Goal: Submit feedback/report problem: Submit feedback/report problem

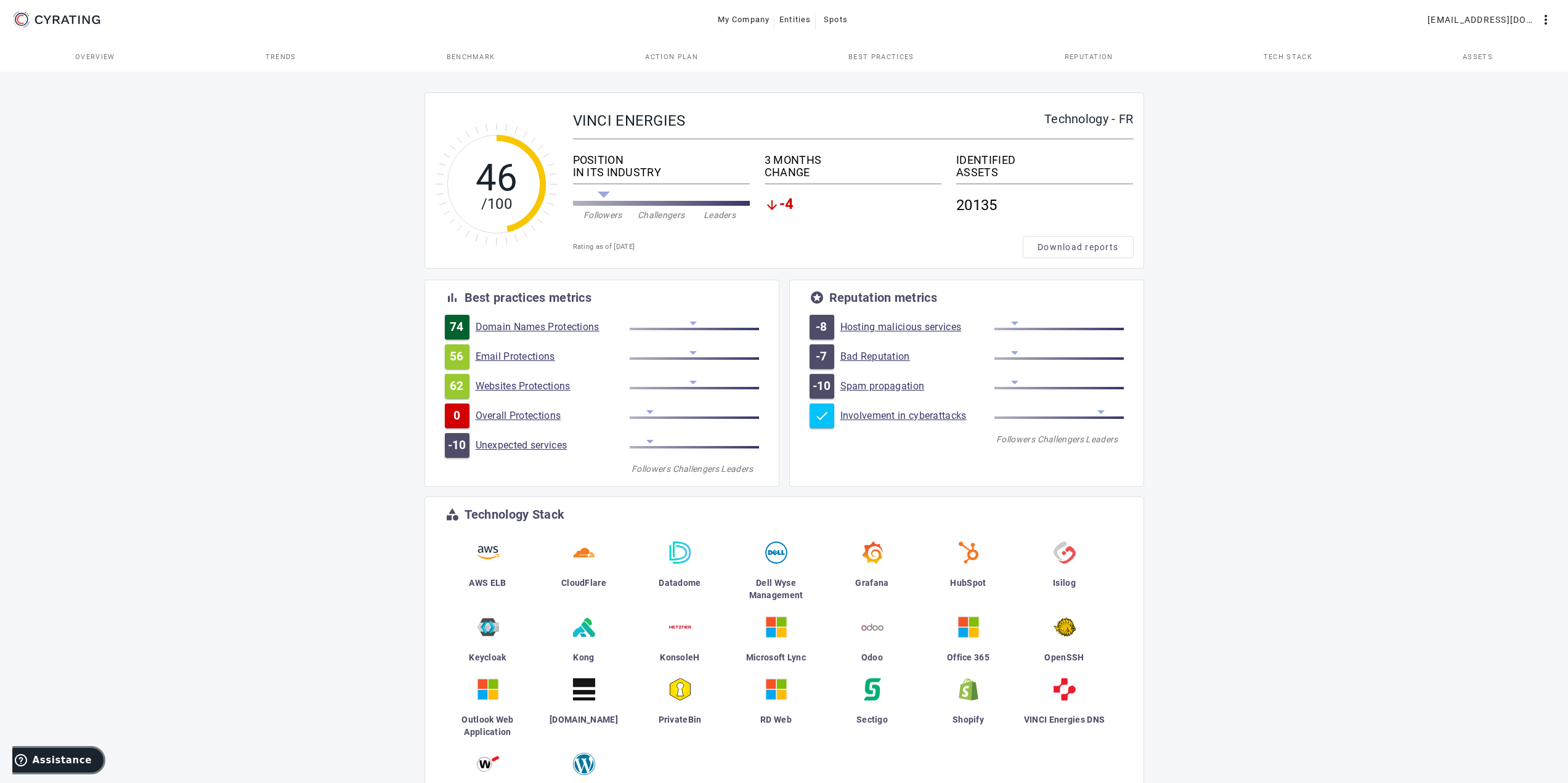
click at [71, 767] on button "Assistance" at bounding box center [53, 760] width 104 height 28
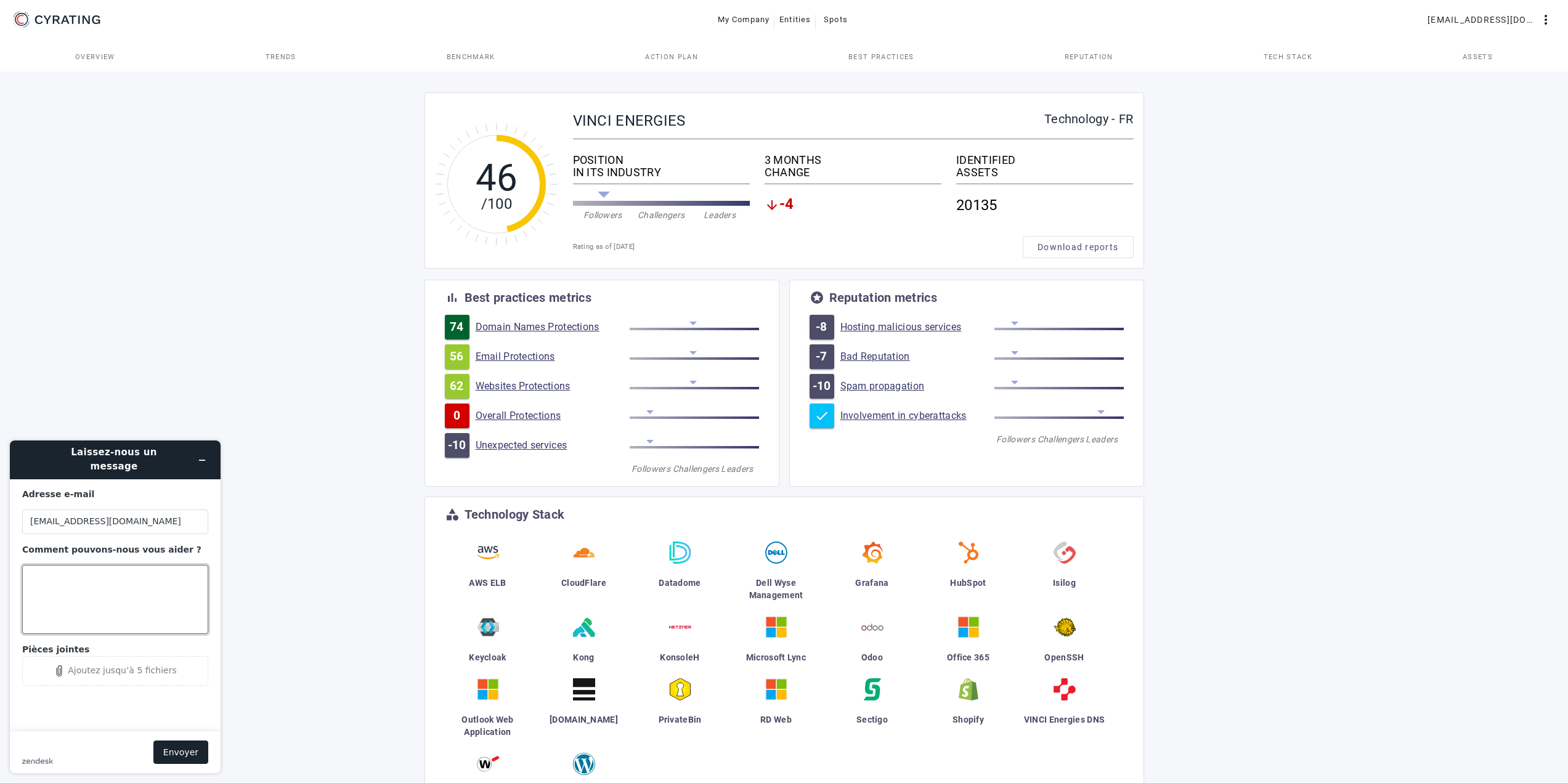
click at [133, 586] on textarea "Comment pouvons-nous vous aider ?" at bounding box center [115, 600] width 186 height 69
type textarea "Bonjour,"
click at [987, 164] on div "IDENTIFIED" at bounding box center [1044, 160] width 177 height 12
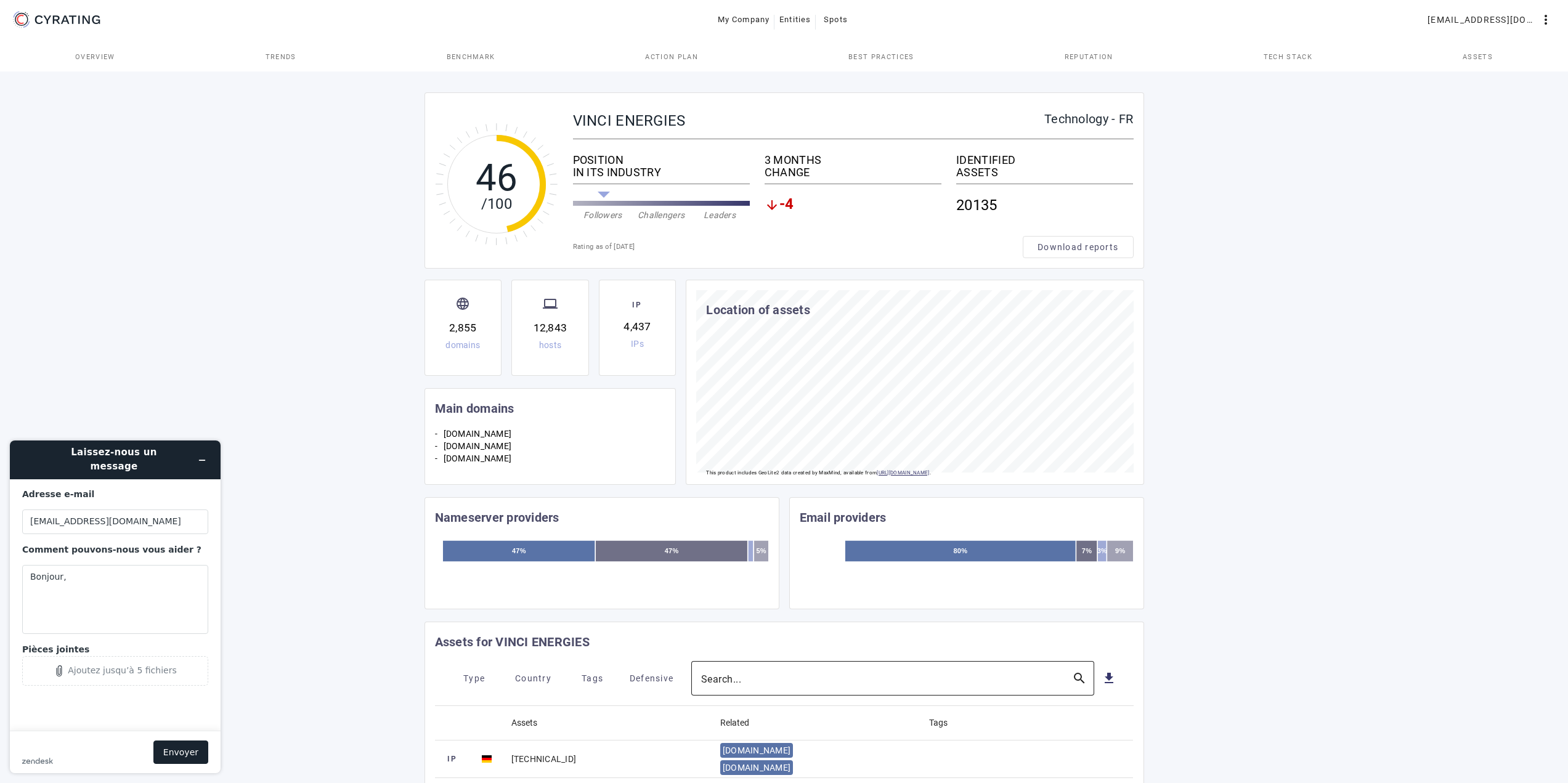
click at [748, 680] on input "Search..." at bounding box center [881, 678] width 361 height 15
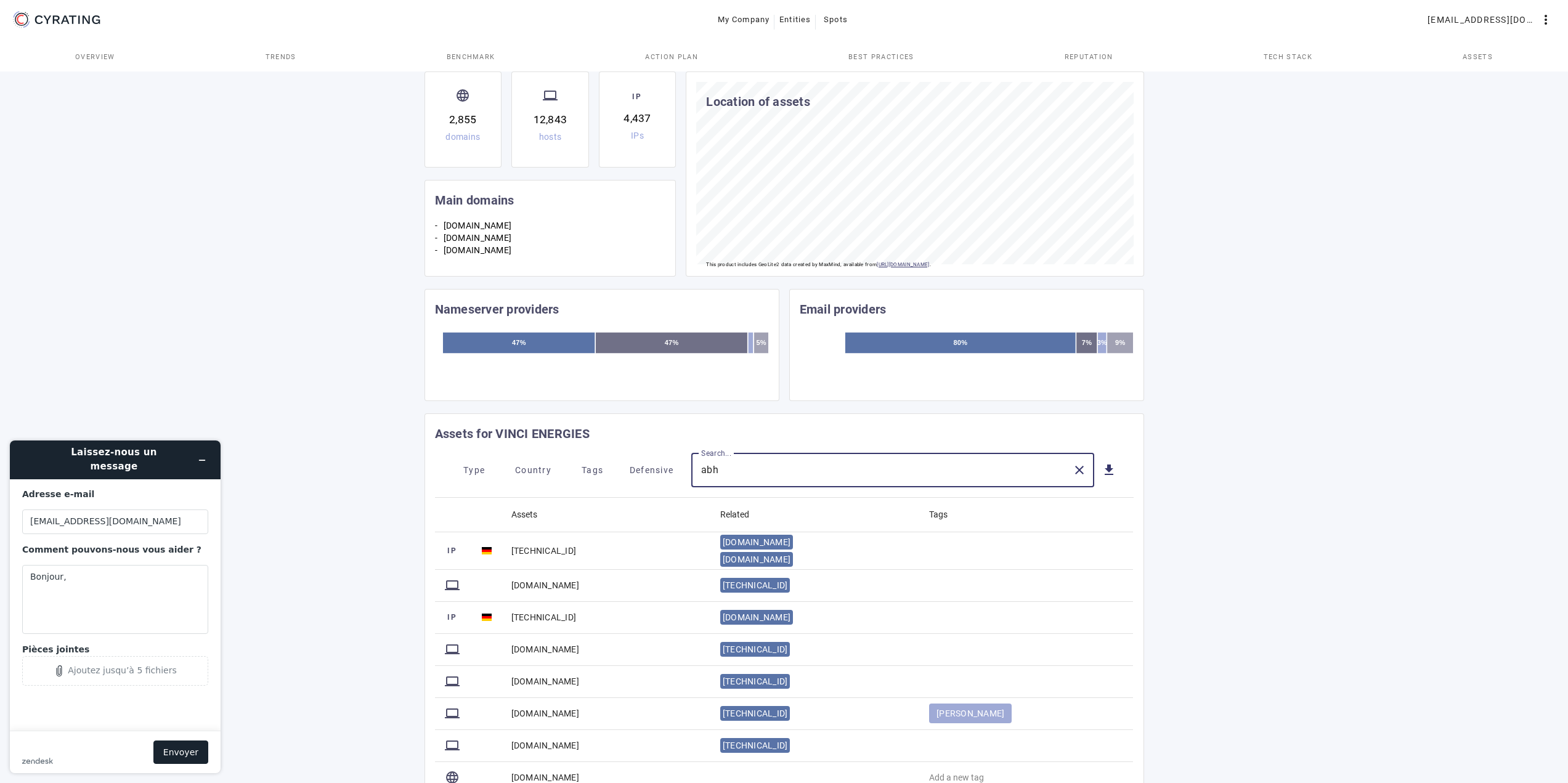
scroll to position [247, 0]
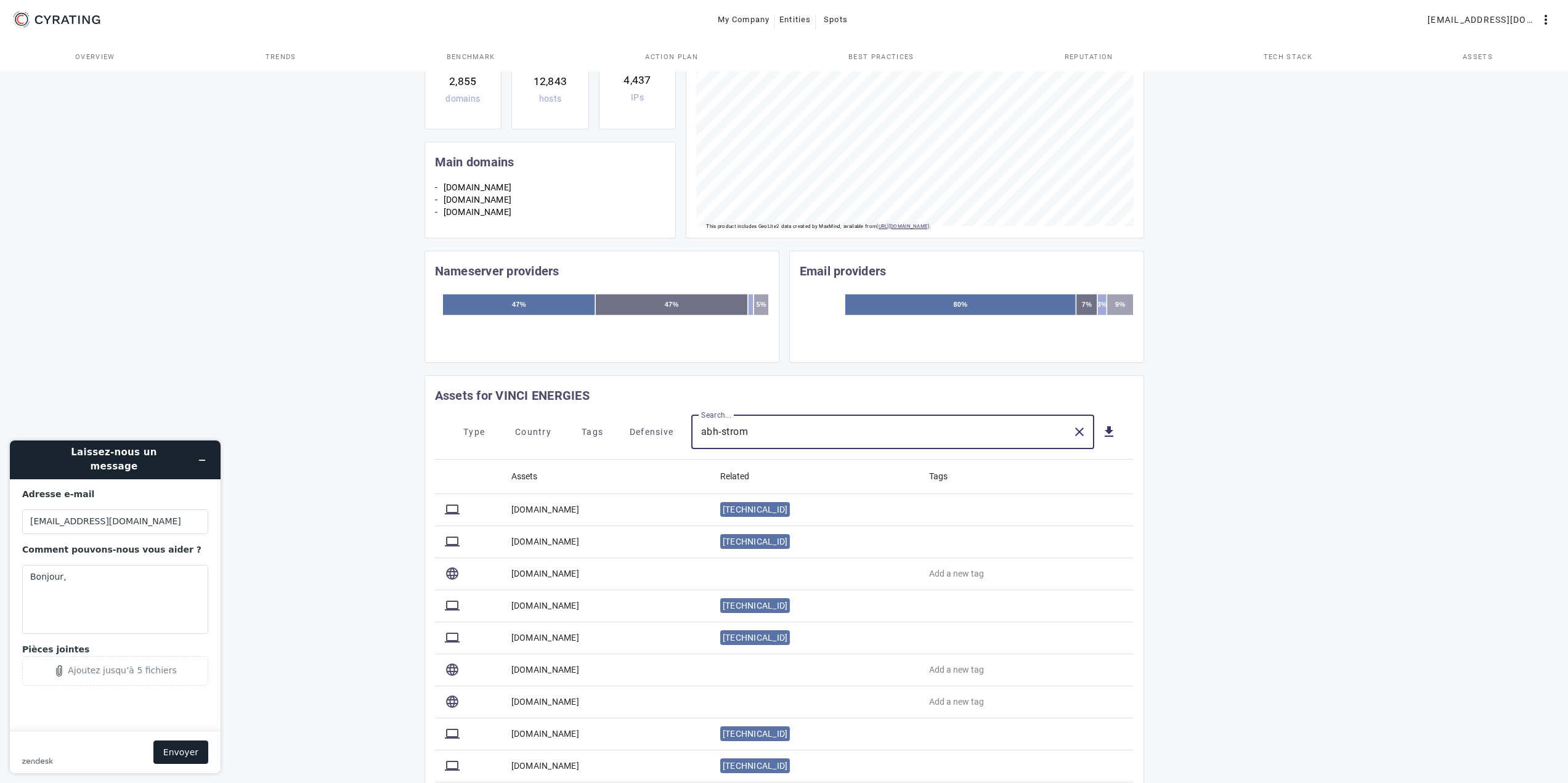
type input "abh-strom"
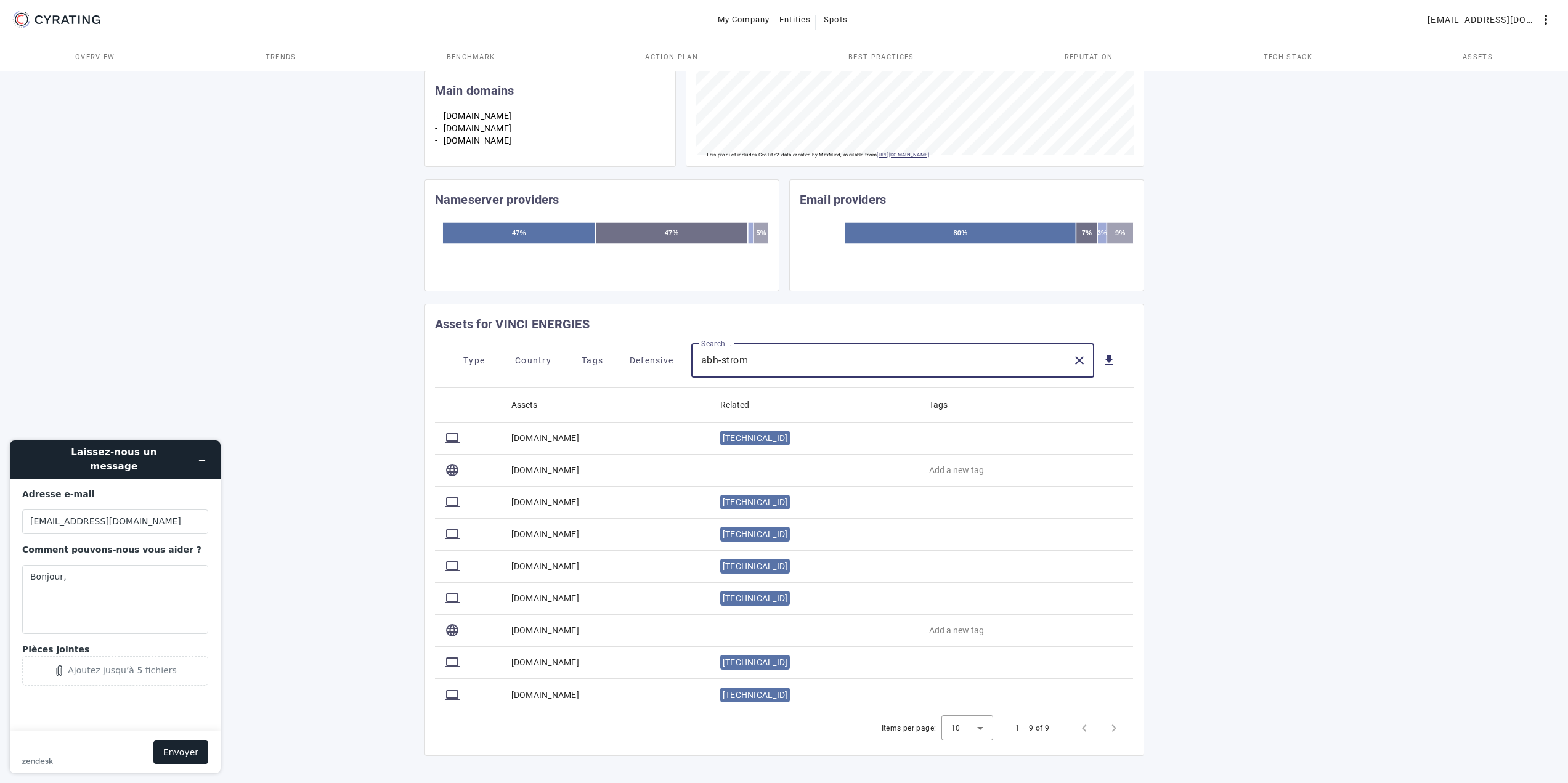
scroll to position [324, 0]
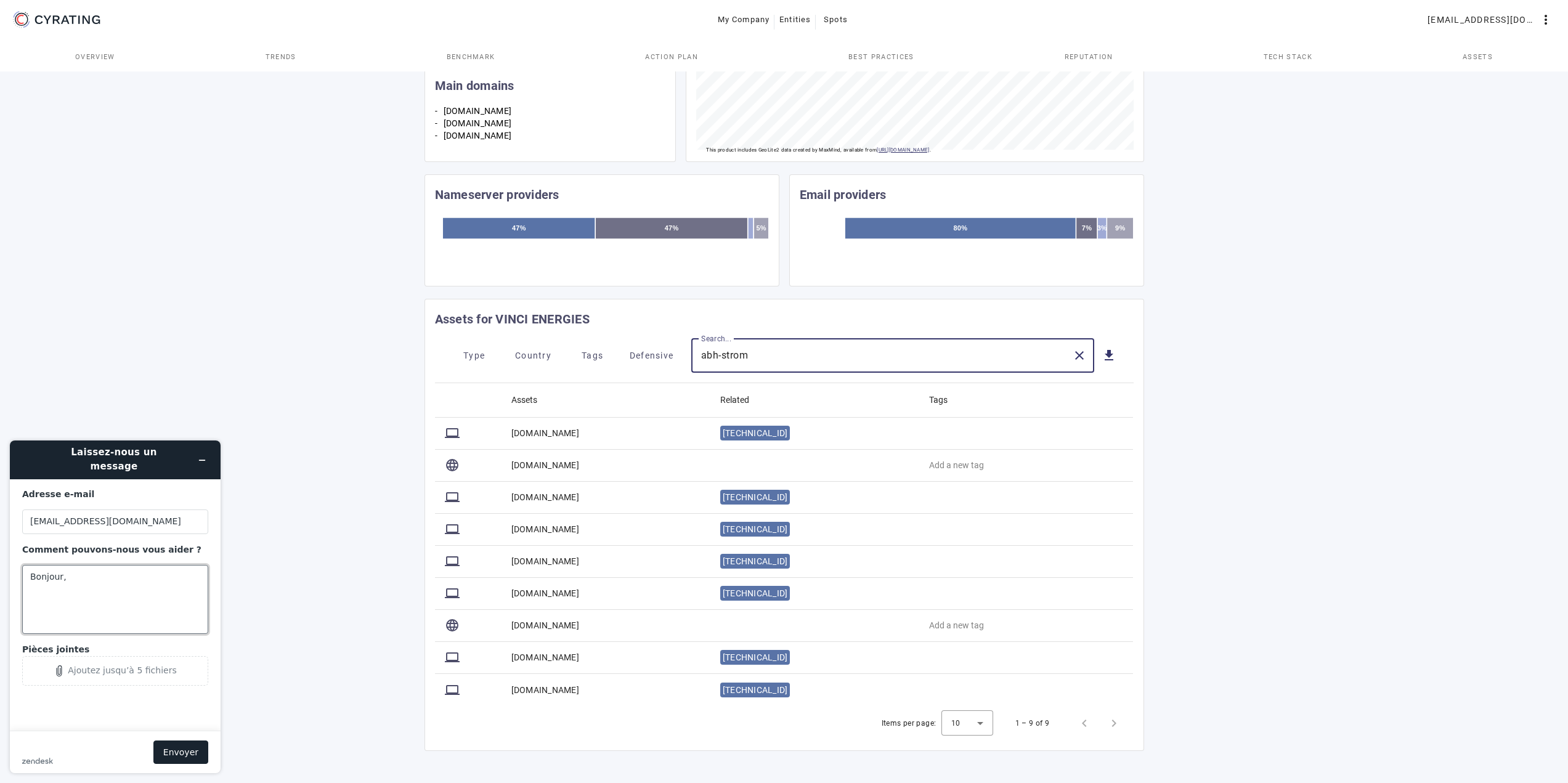
click at [77, 570] on textarea "Bonjour," at bounding box center [115, 600] width 186 height 69
click at [137, 613] on textarea "Bonjour, Merci de retirer l'ensemble des assets "[DOMAIN_NAME]" et "[DOMAIN_NAM…" at bounding box center [115, 600] width 186 height 69
click at [131, 607] on textarea "Bonjour, Merci de retirer l'ensemble des assets "[DOMAIN_NAME]" et "[DOMAIN_NAM…" at bounding box center [115, 600] width 186 height 69
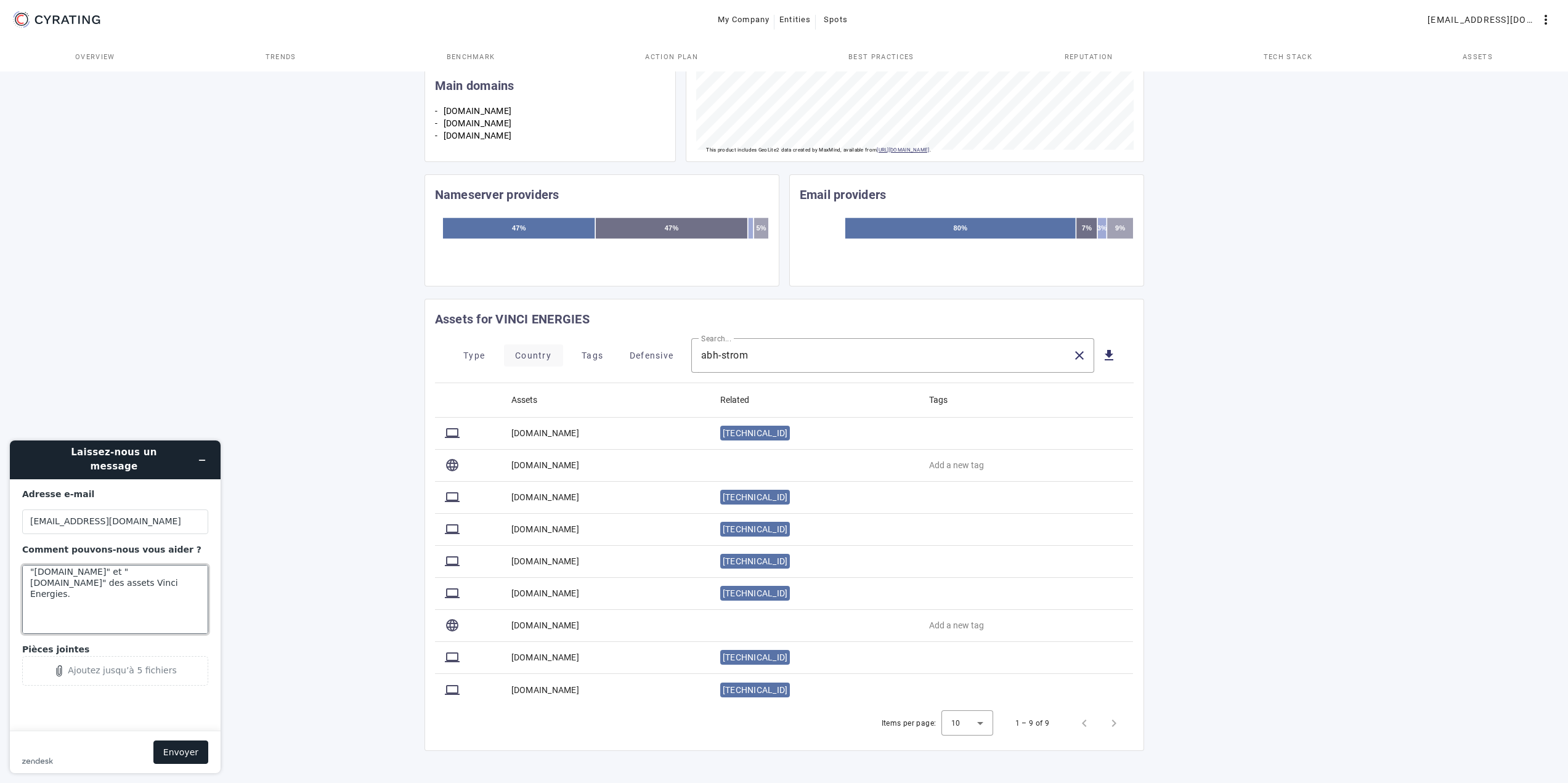
paste textarea "[URL][DOMAIN_NAME]"
type textarea "Bonjour, Merci de retirer l'ensemble des assets "[DOMAIN_NAME]" et "[DOMAIN_NAM…"
click at [179, 747] on button "Envoyer" at bounding box center [181, 752] width 55 height 23
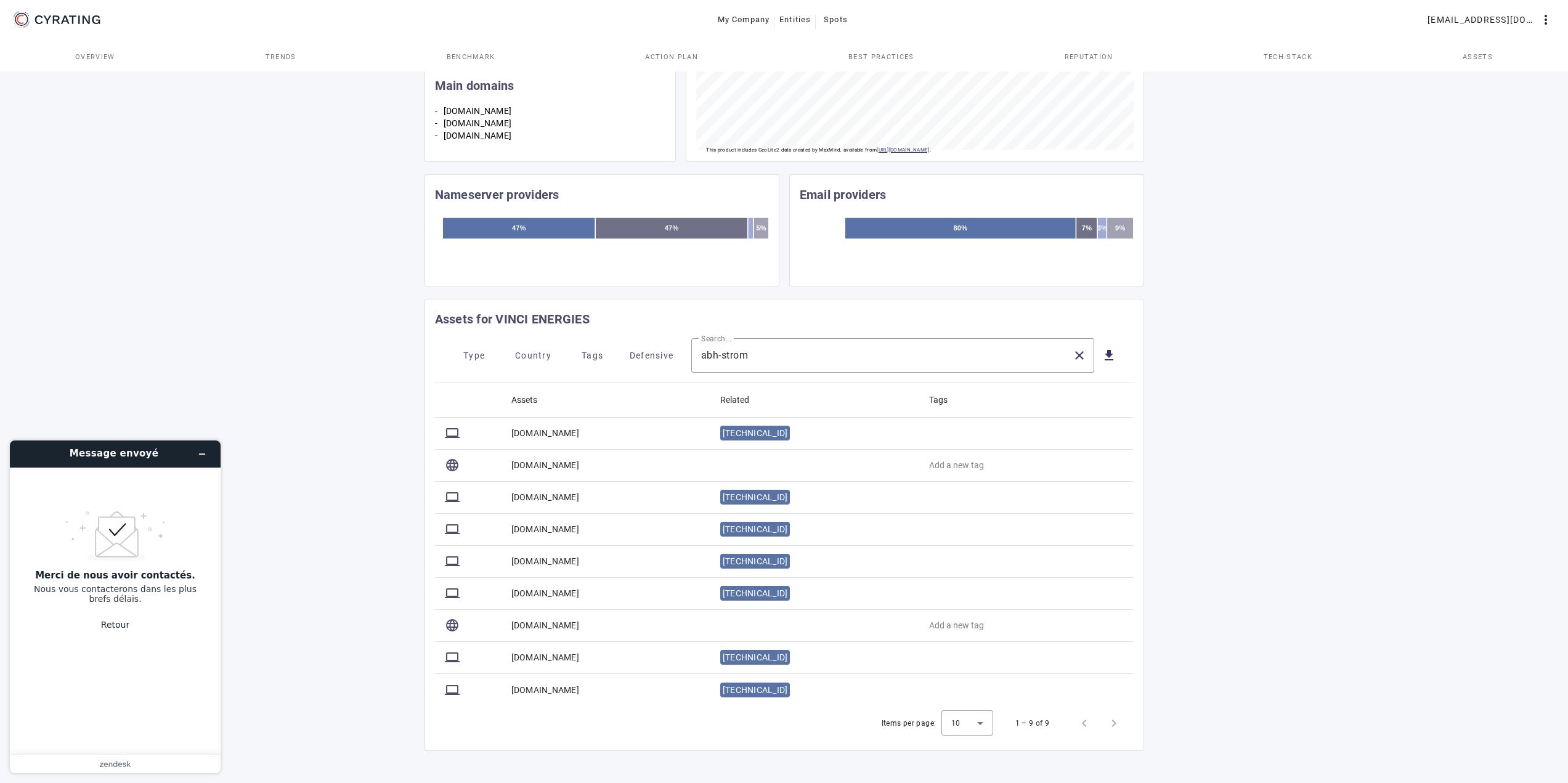
click at [287, 558] on div "46 /100 VINCI ENERGIES Technology - FR POSITION IN ITS INDUSTRY Followers Chall…" at bounding box center [784, 265] width 1568 height 1038
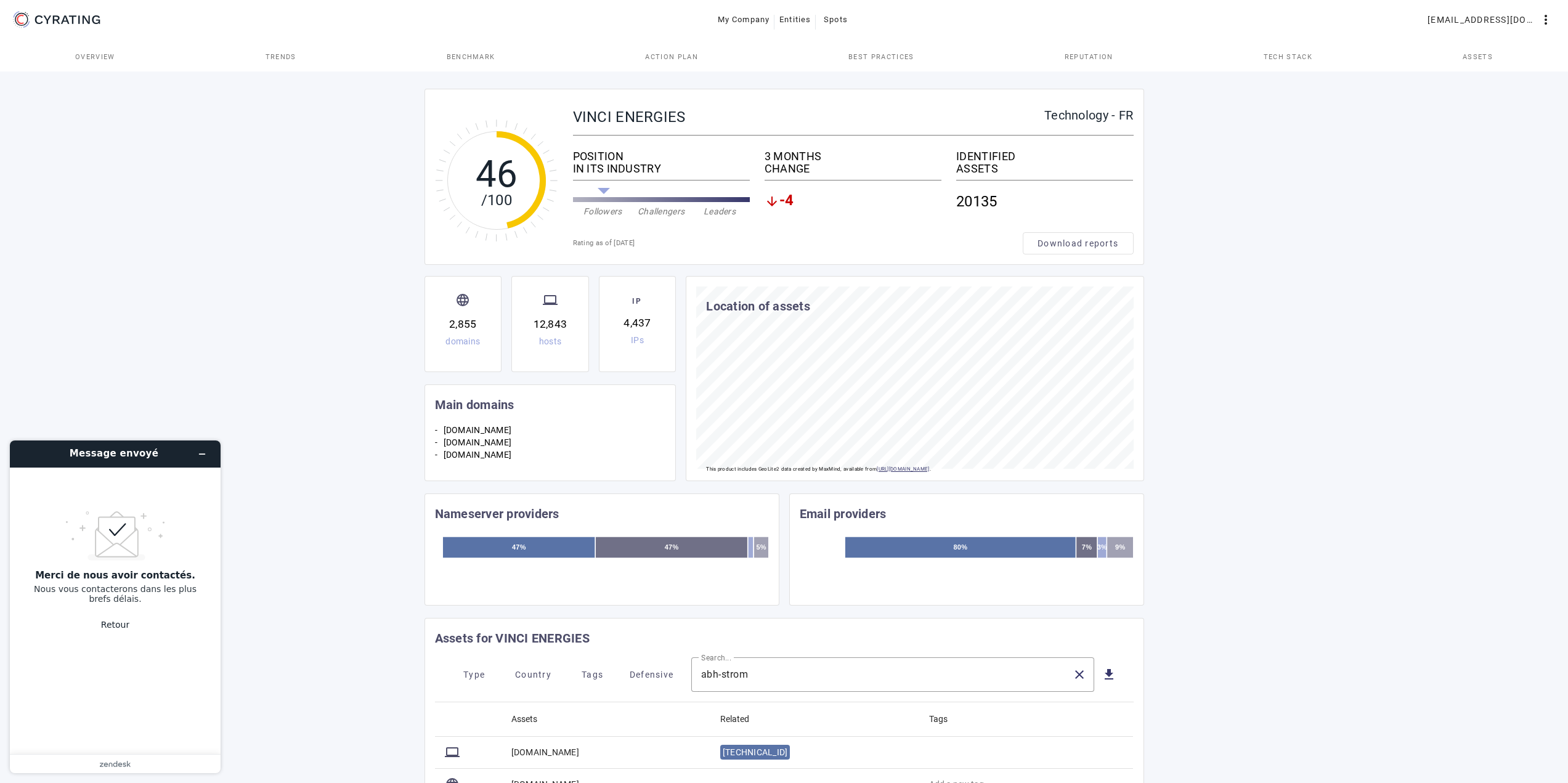
scroll to position [0, 0]
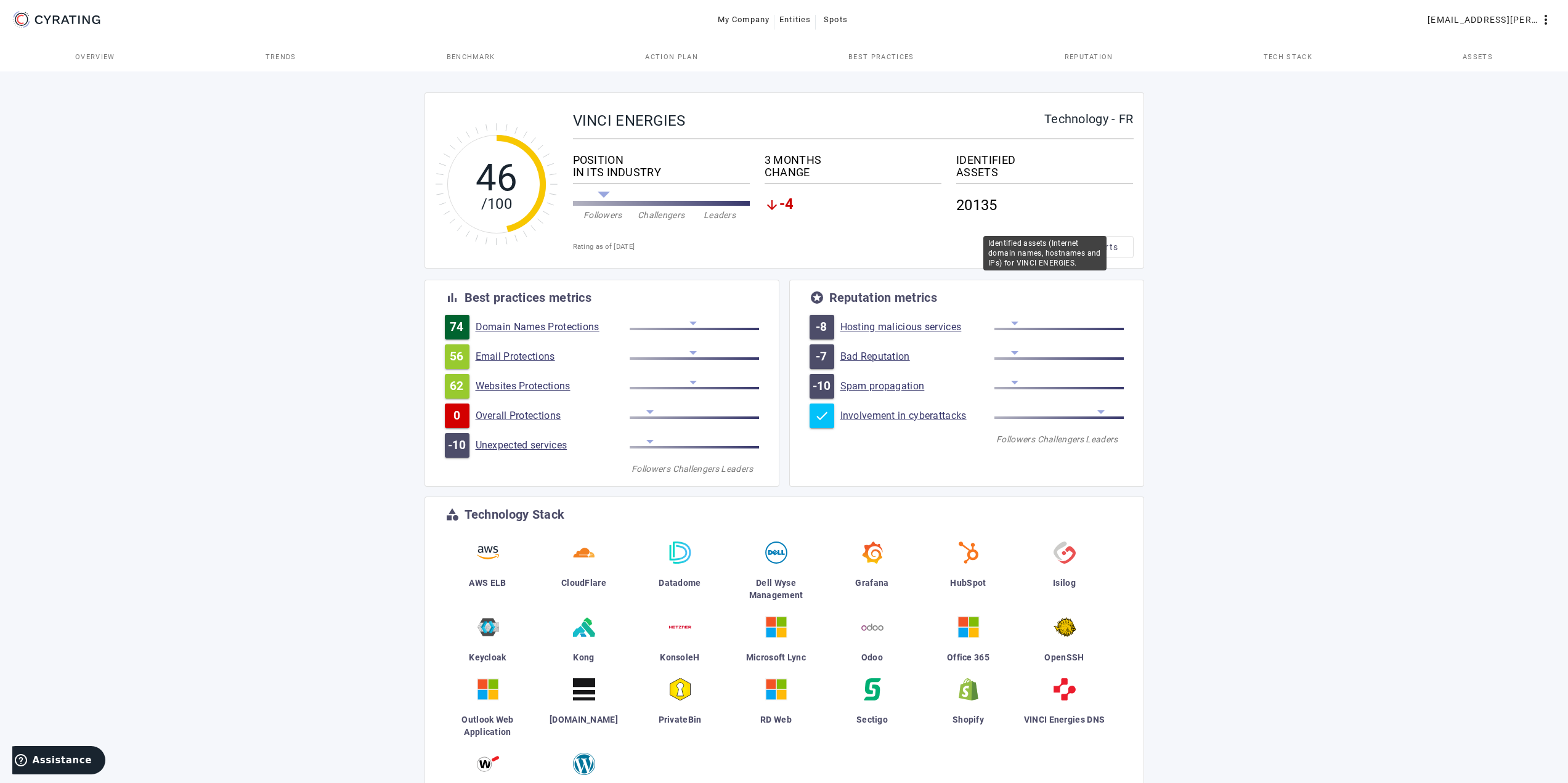
click at [986, 159] on div "IDENTIFIED" at bounding box center [1044, 160] width 177 height 12
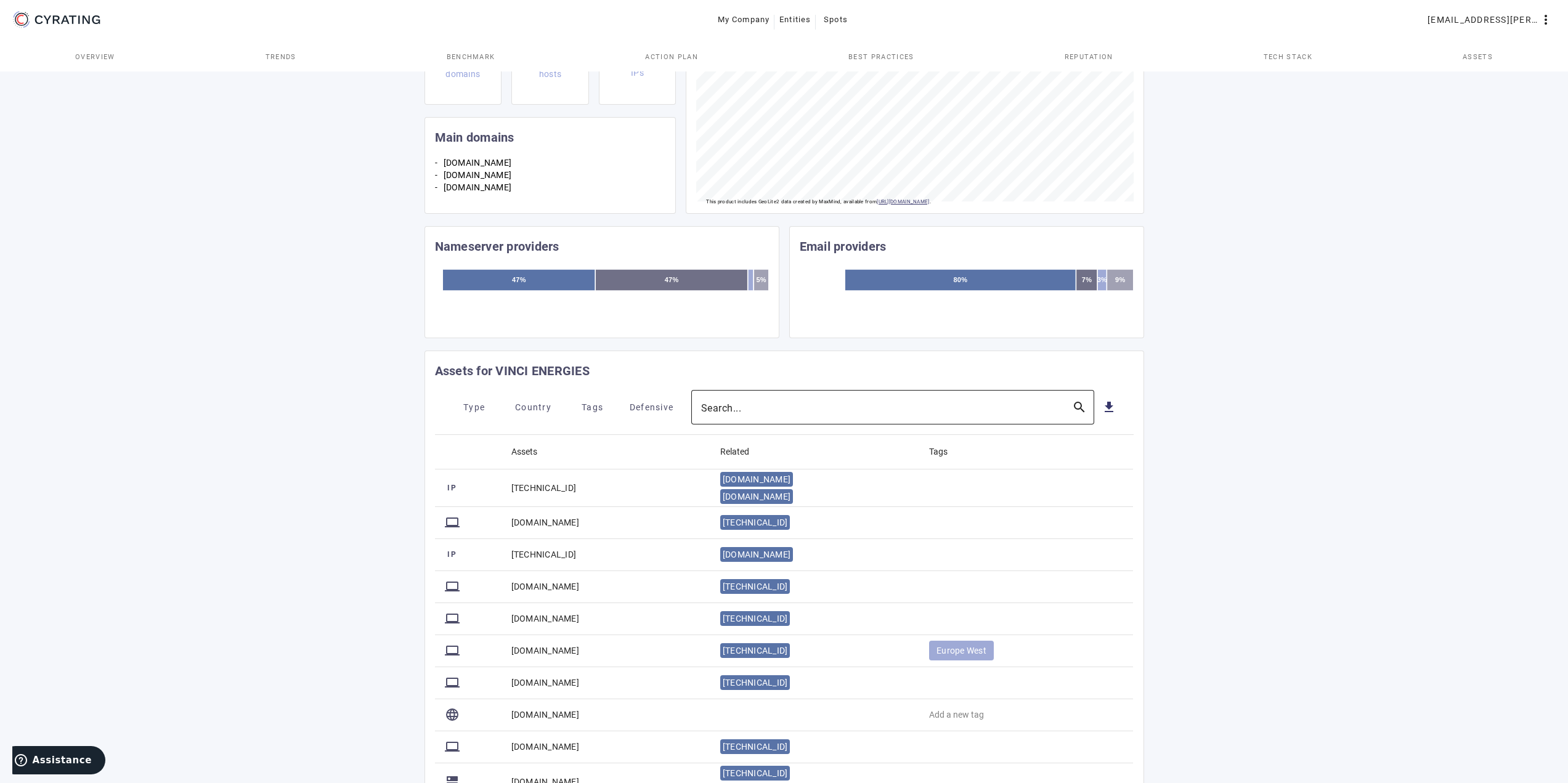
scroll to position [366, 0]
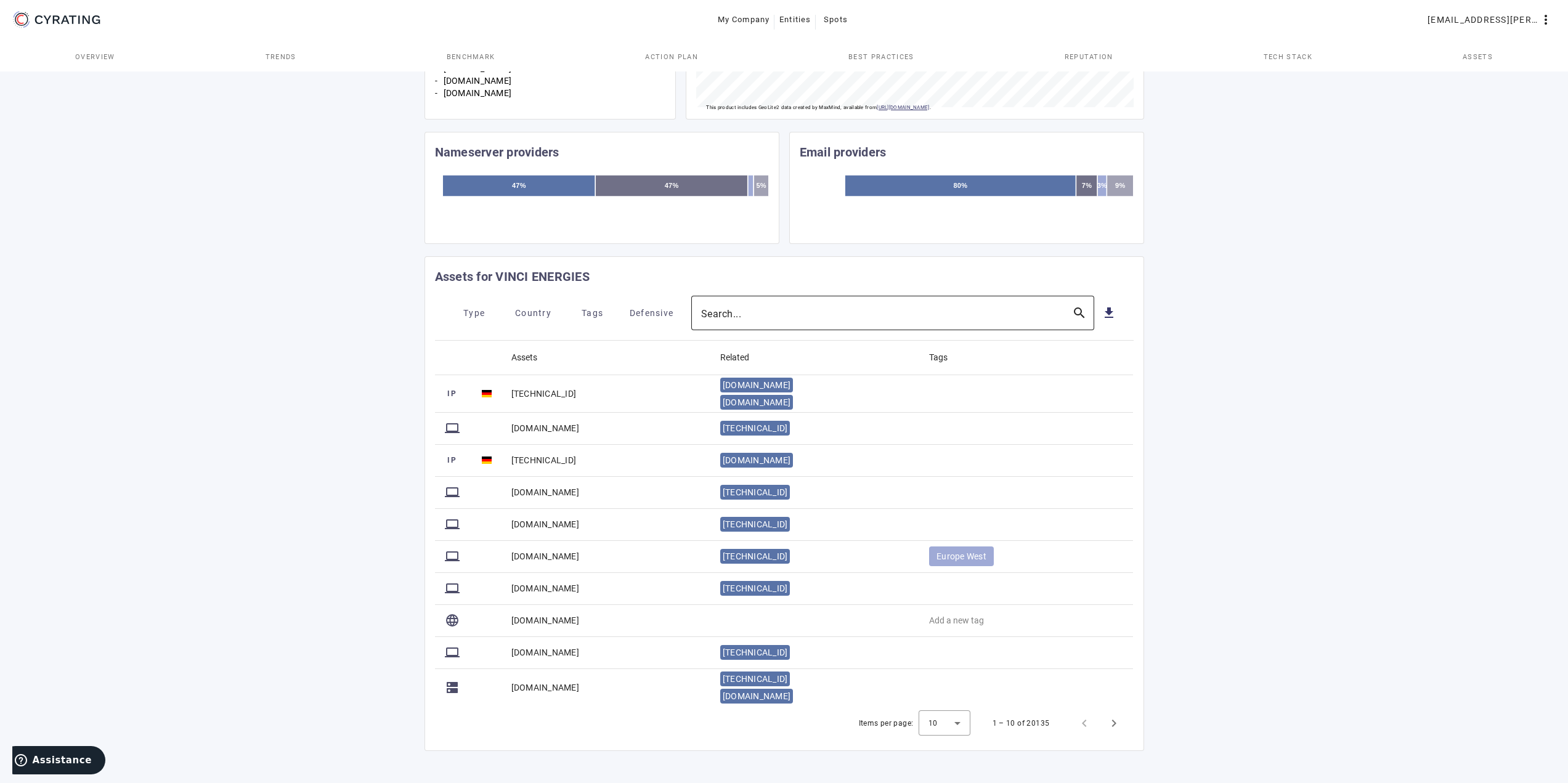
click at [798, 310] on input "Search..." at bounding box center [881, 313] width 361 height 15
type input "abh-"
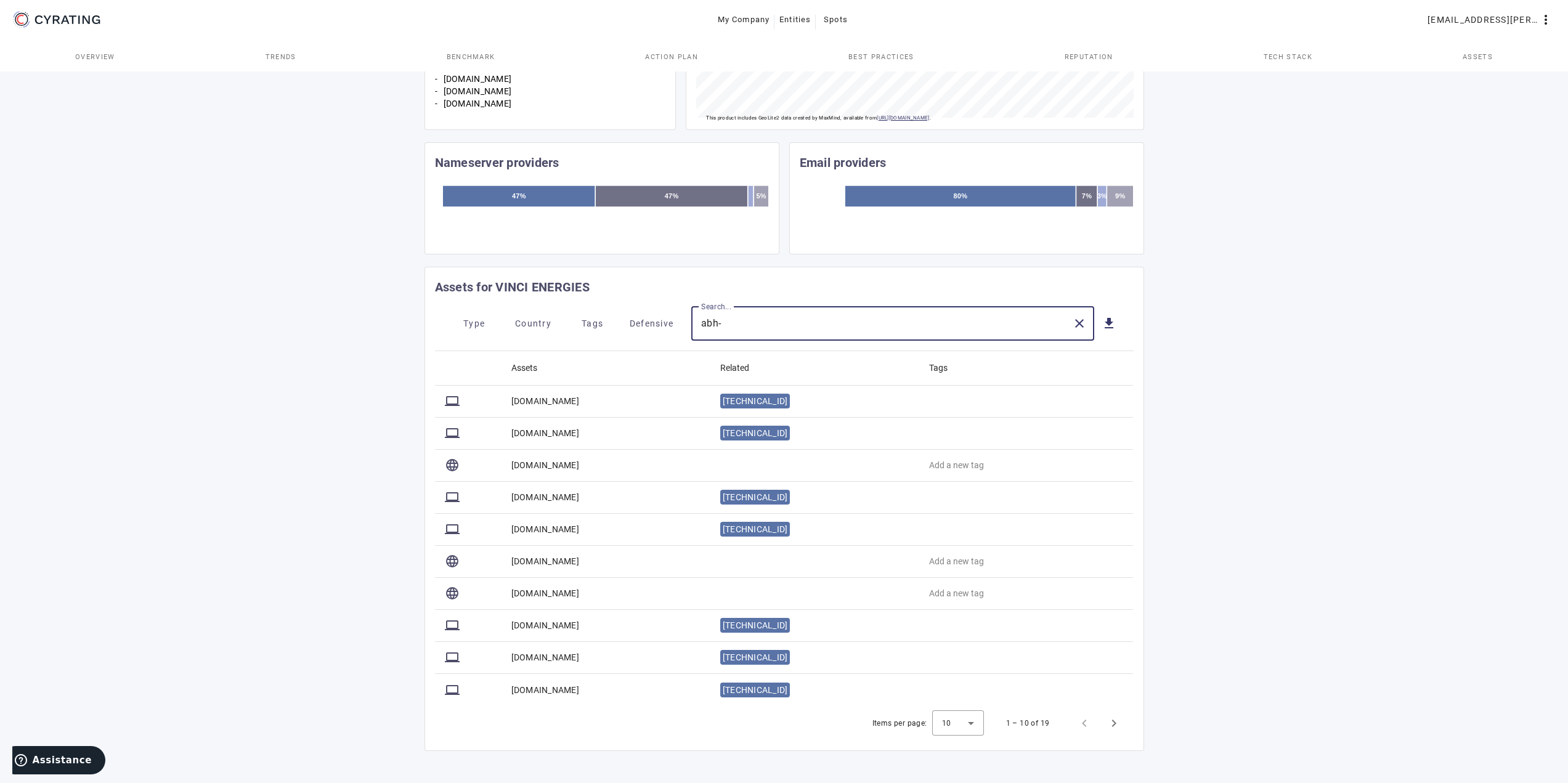
scroll to position [356, 0]
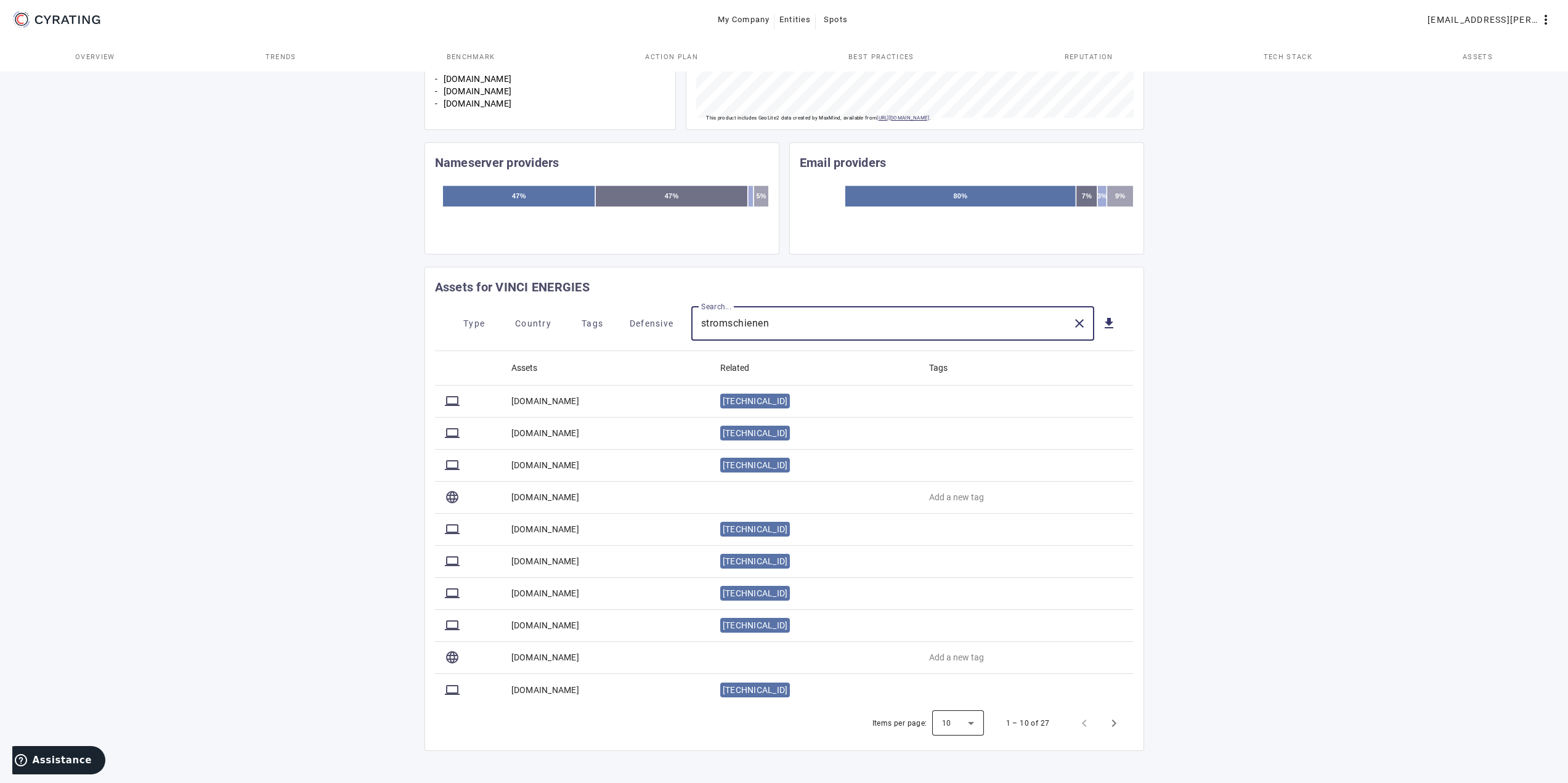
click at [950, 728] on div at bounding box center [957, 724] width 52 height 30
click at [955, 693] on span "100" at bounding box center [951, 691] width 18 height 15
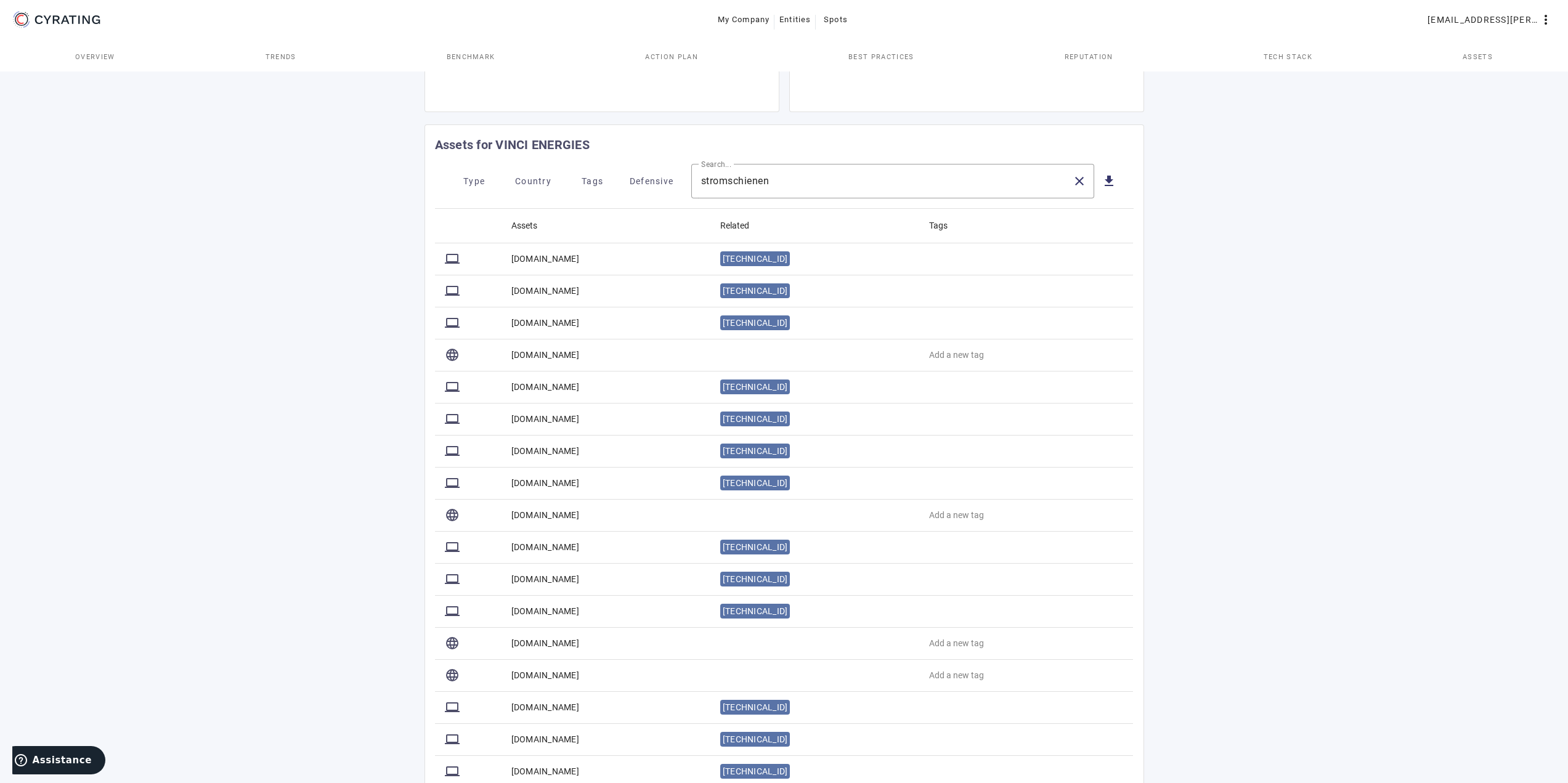
scroll to position [346, 0]
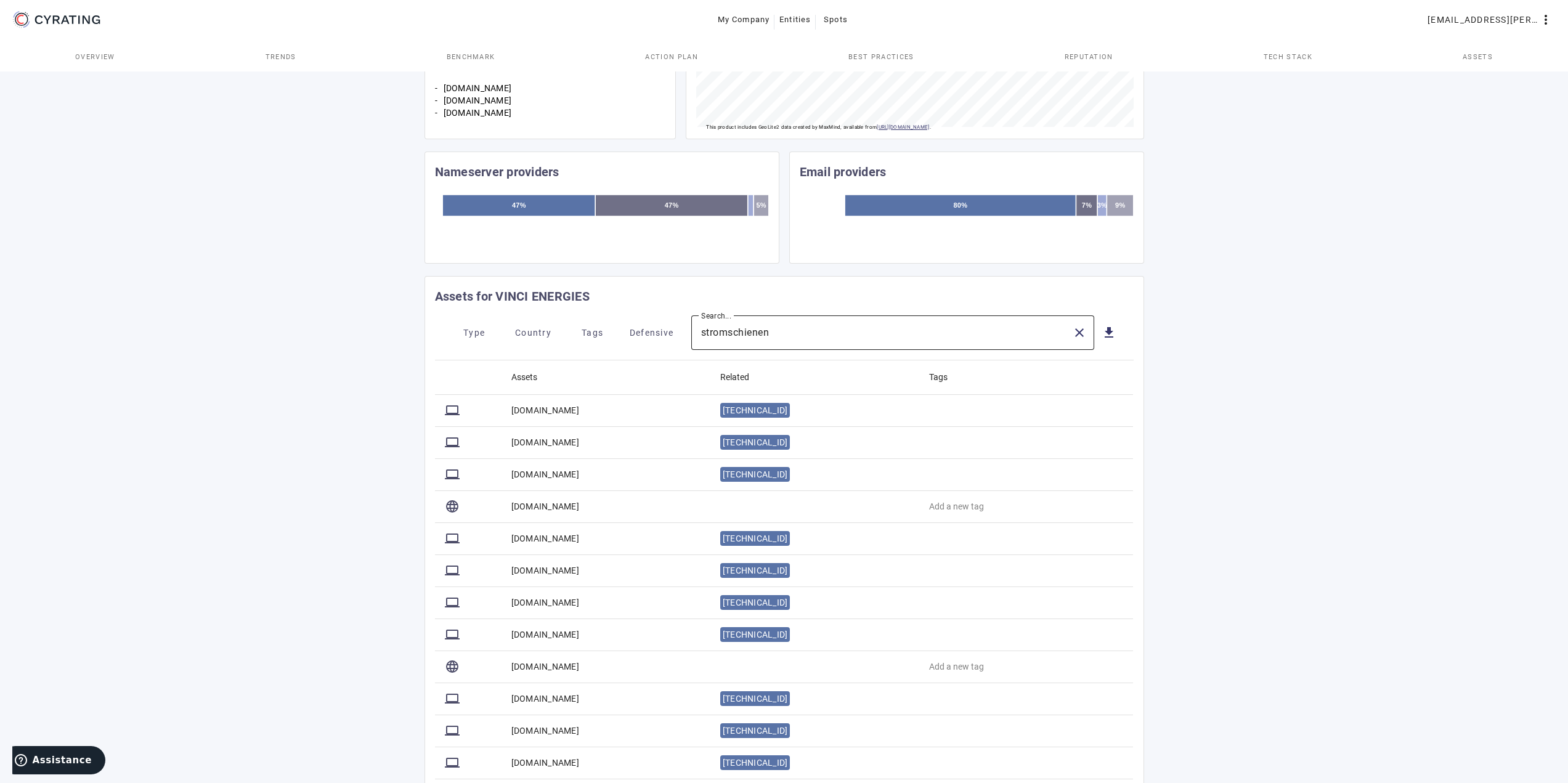
click at [838, 325] on div "stromschienen" at bounding box center [881, 333] width 361 height 35
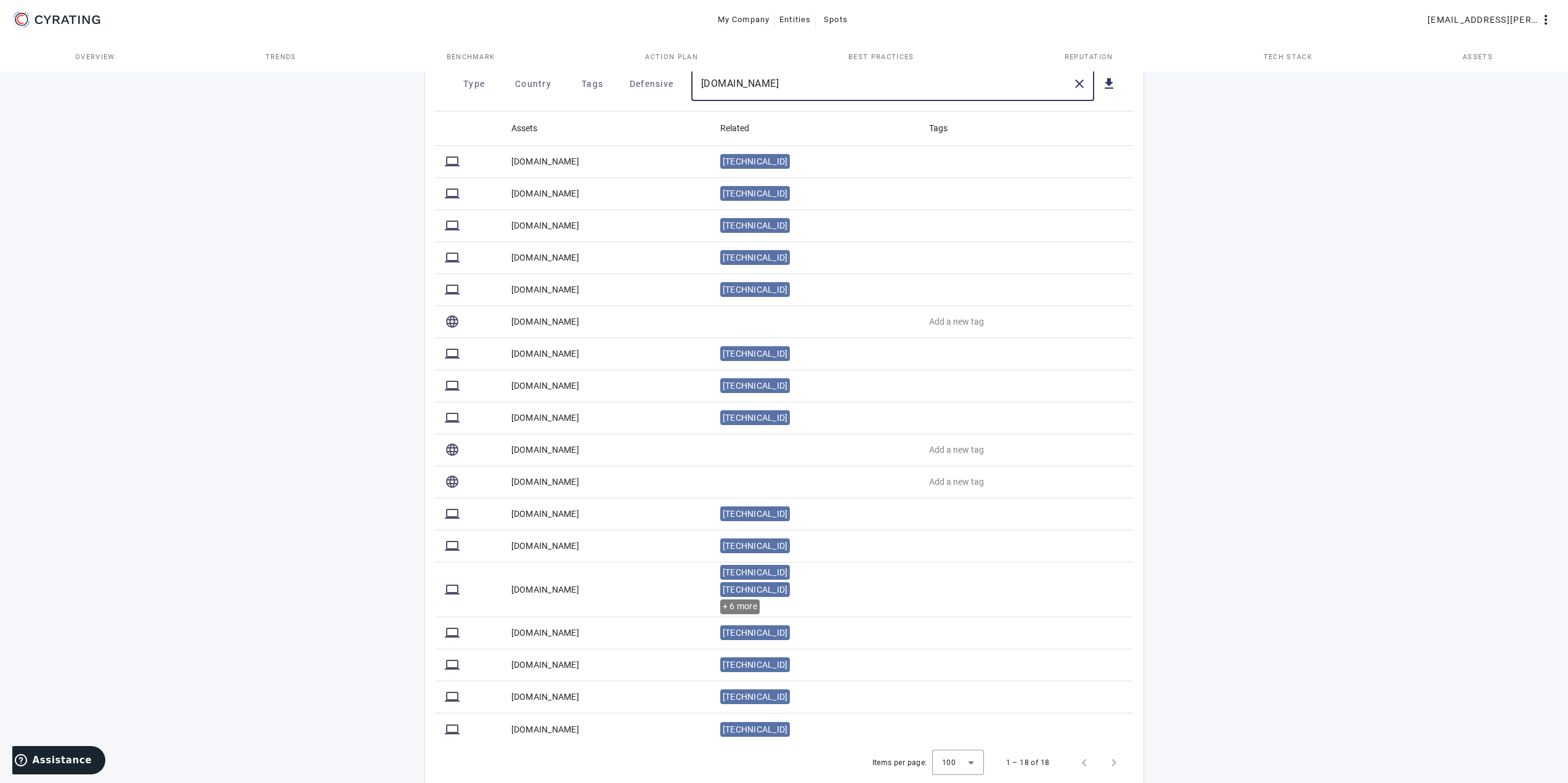
scroll to position [635, 0]
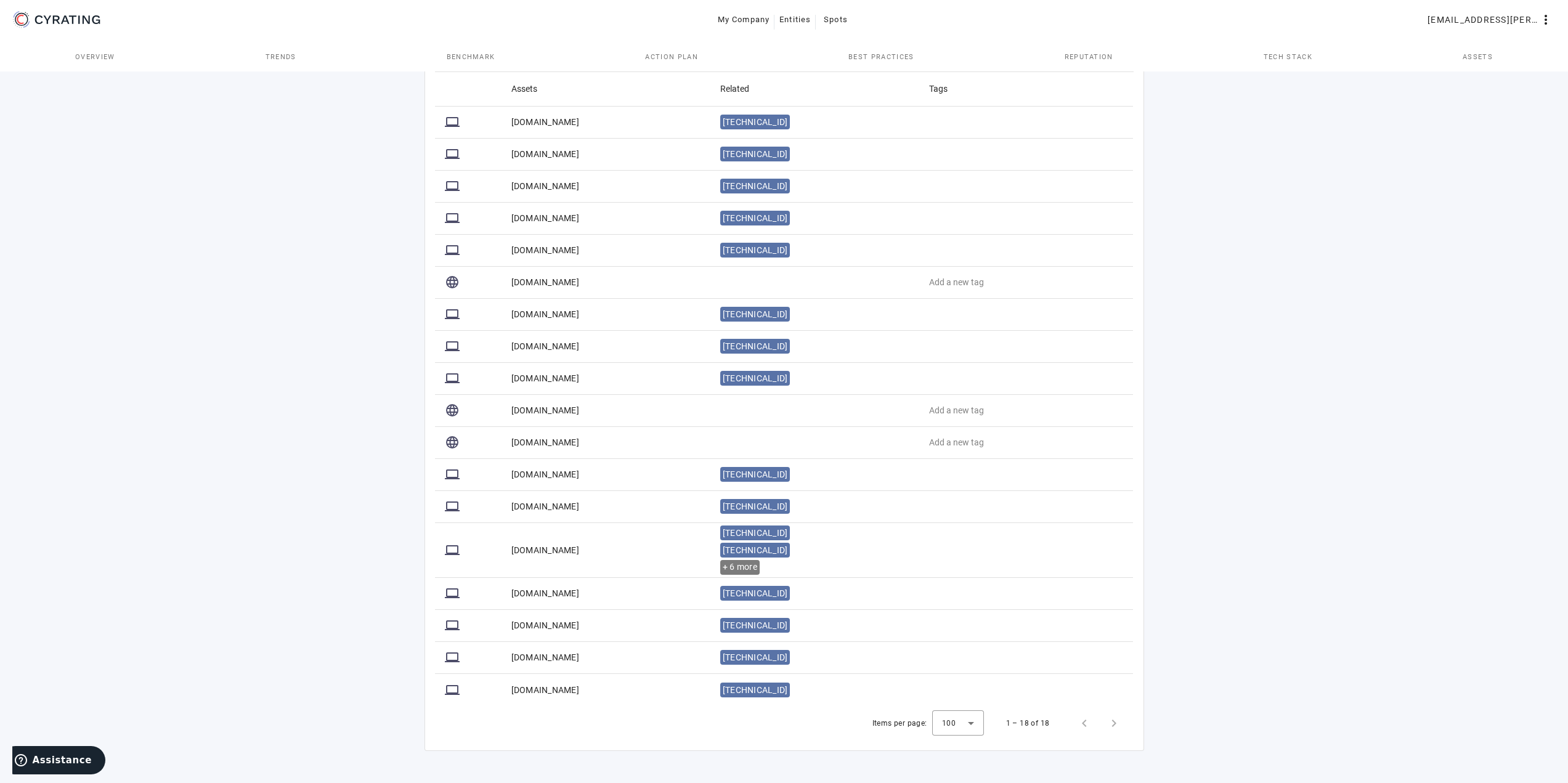
drag, startPoint x: 613, startPoint y: 155, endPoint x: 535, endPoint y: 154, distance: 78.0
click at [535, 154] on mat-cell "www.stromschienen.de" at bounding box center [606, 154] width 209 height 32
copy mat-cell "stromschienen.de"
click at [334, 315] on div "46 /100 VINCI ENERGIES Technology - FR POSITION IN ITS INDUSTRY Followers Chall…" at bounding box center [784, 109] width 1568 height 1348
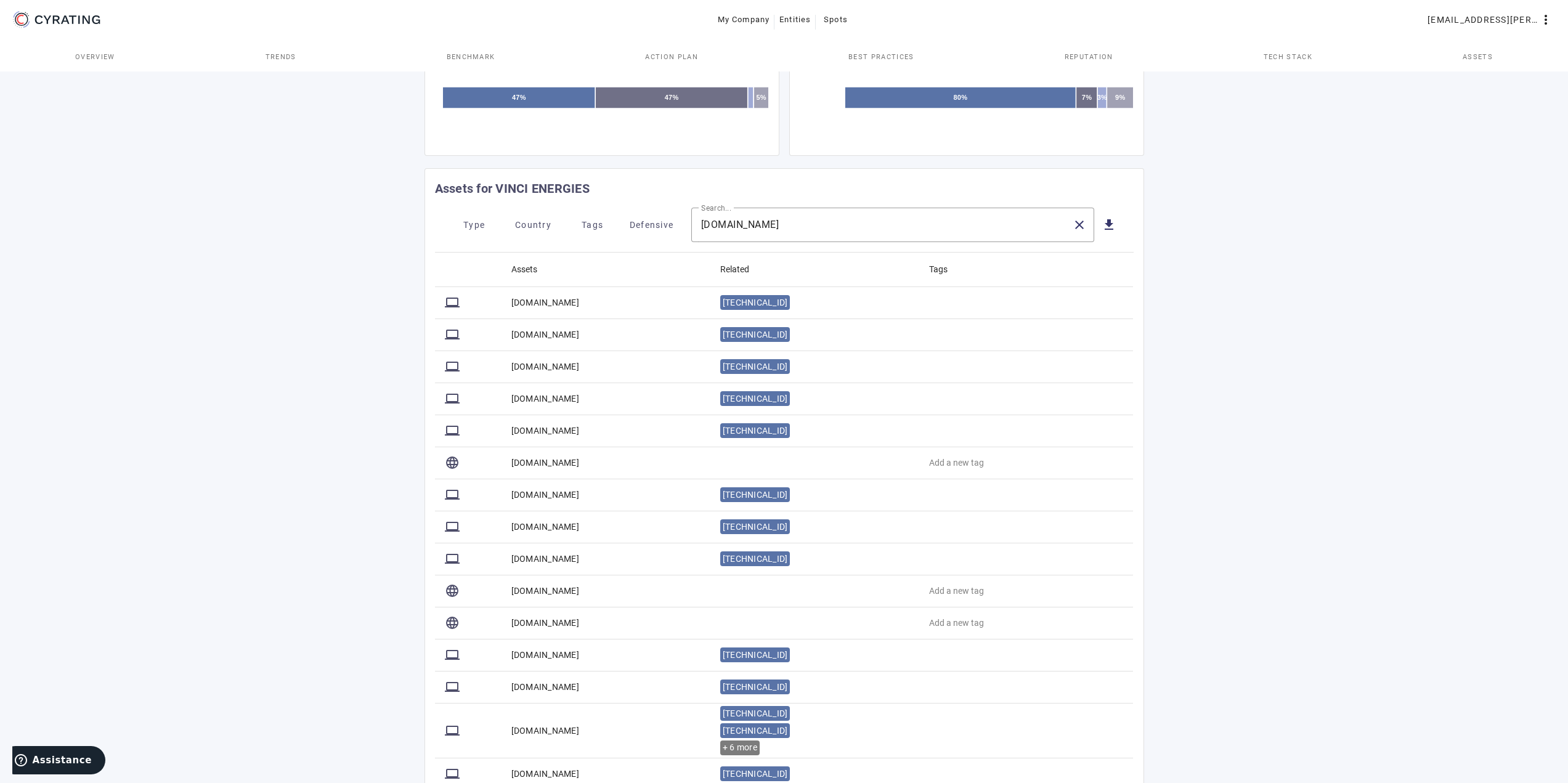
scroll to position [511, 0]
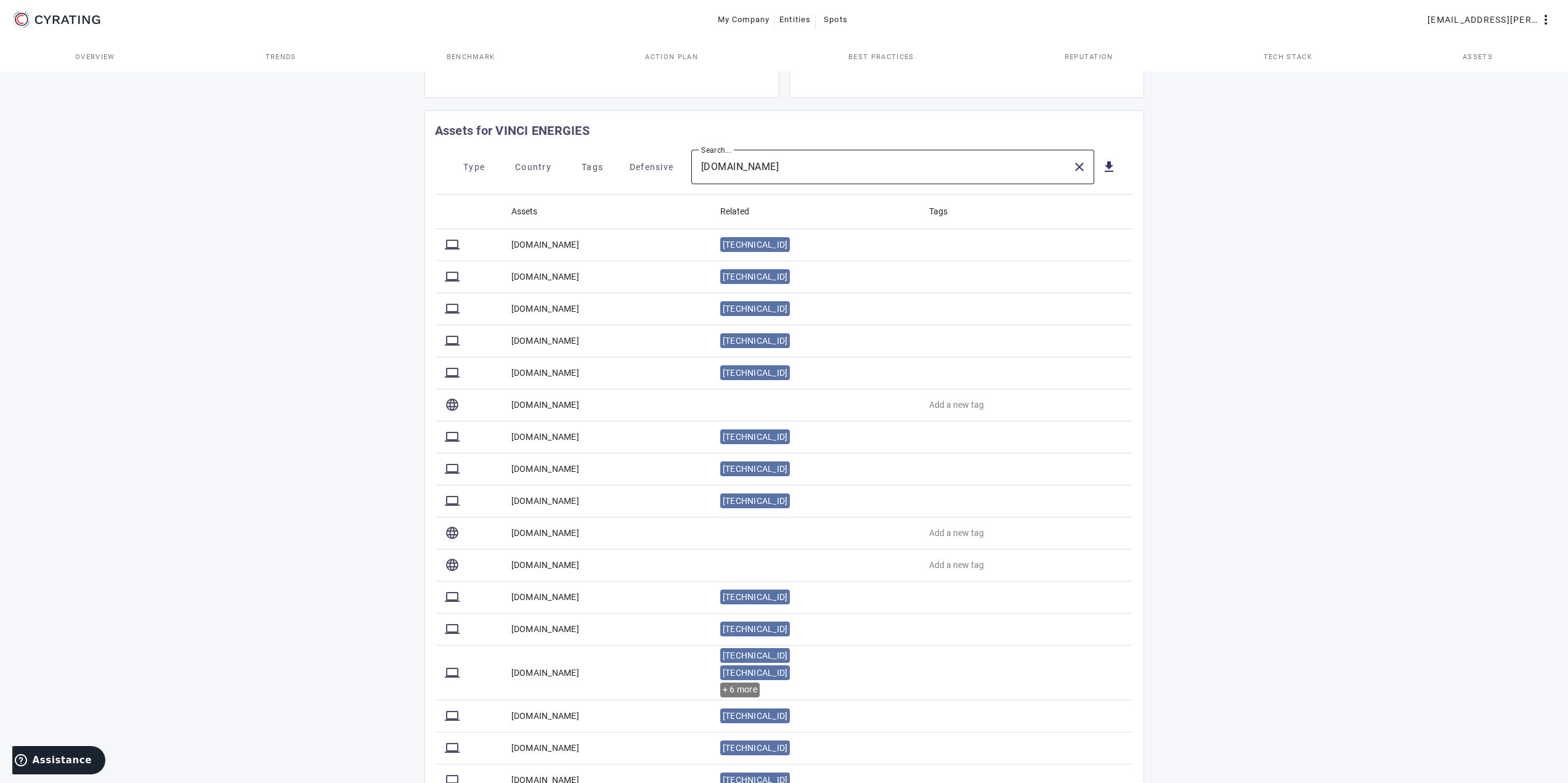
click at [795, 172] on input "stromschienen.de" at bounding box center [881, 166] width 361 height 15
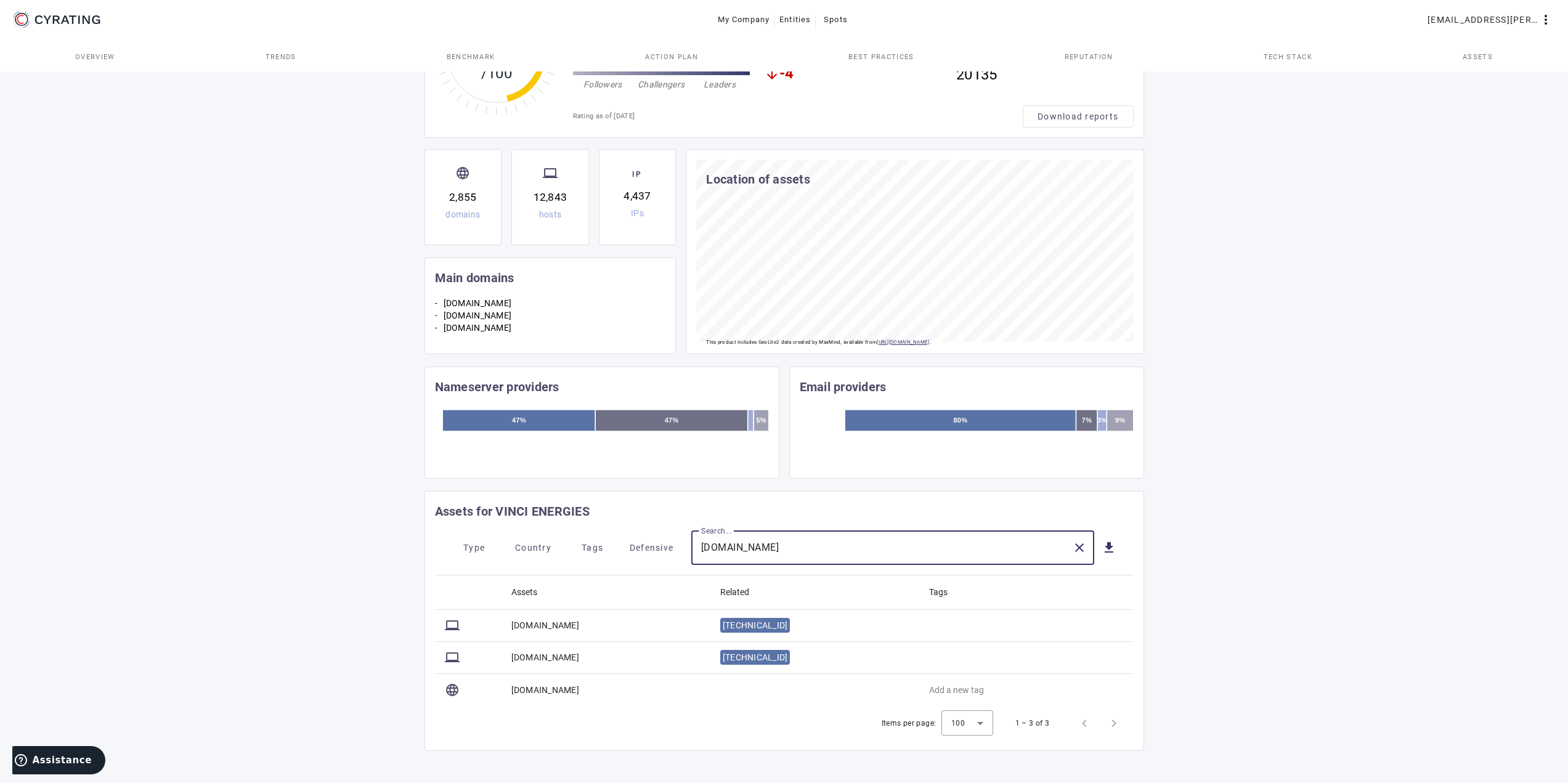
scroll to position [132, 0]
click at [861, 536] on div "stromschienen.at" at bounding box center [881, 548] width 361 height 35
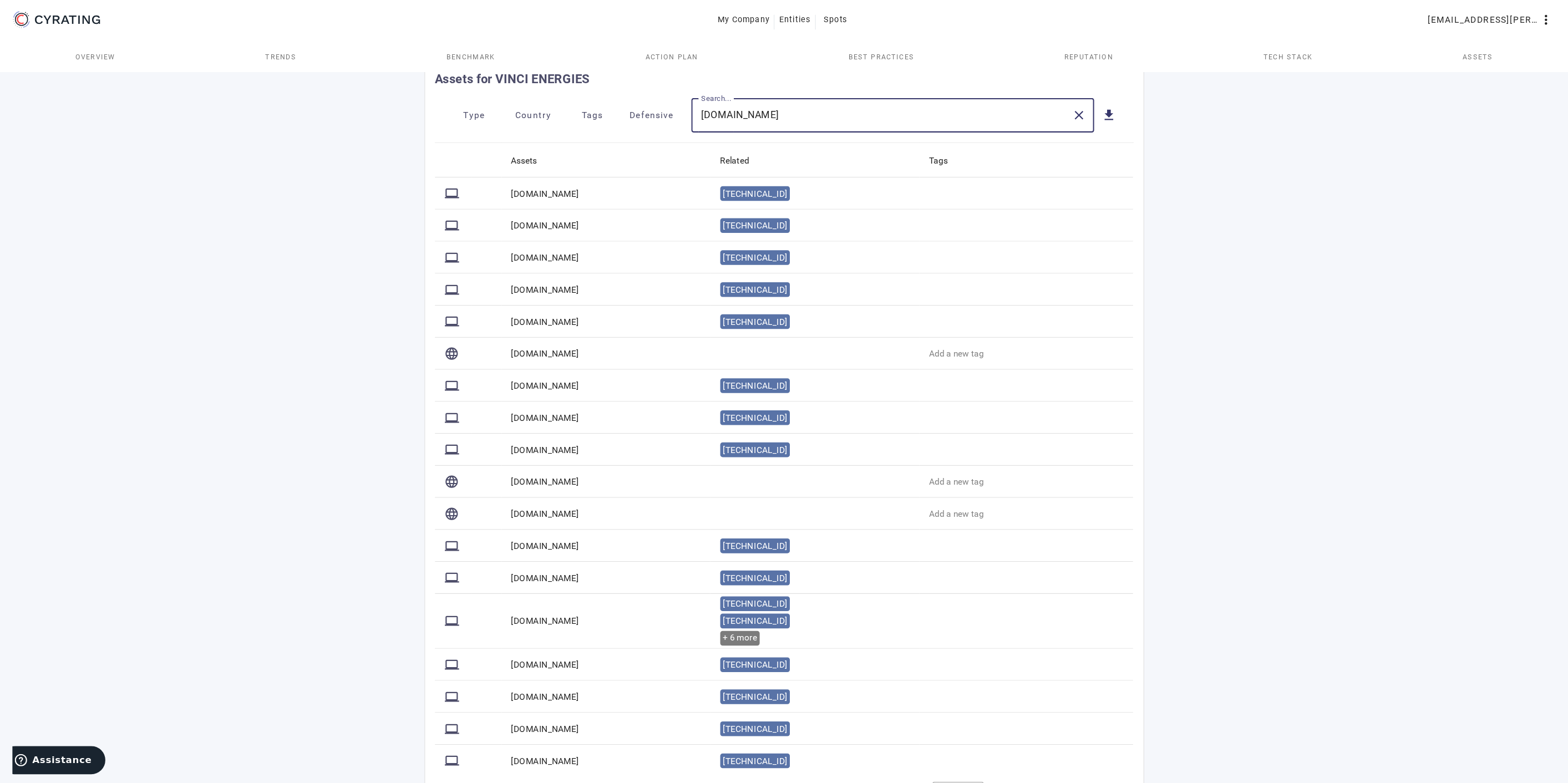
scroll to position [493, 0]
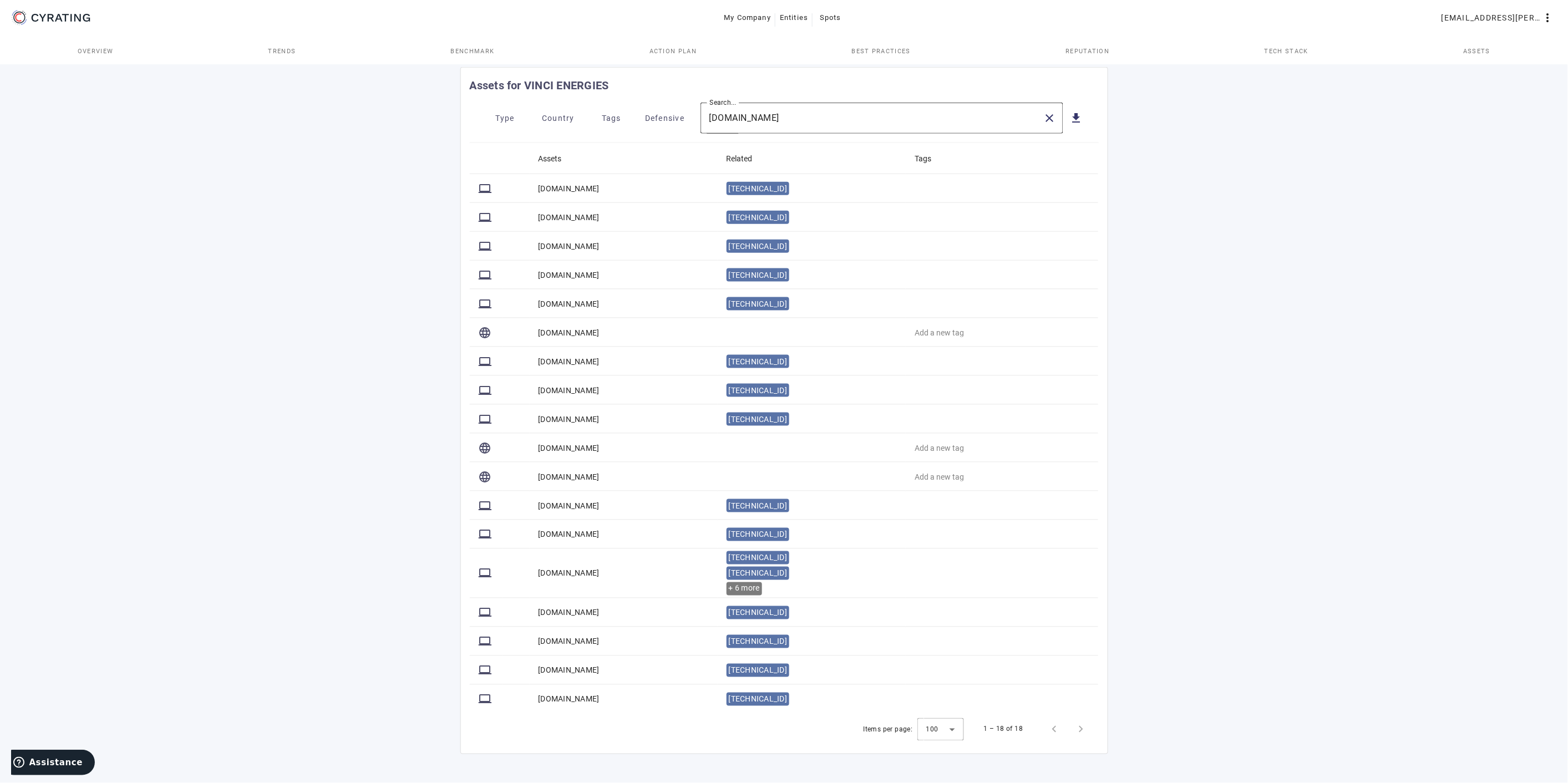
click at [860, 116] on input "stromschienen.de" at bounding box center [872, 118] width 325 height 13
type input "stromschienen.at"
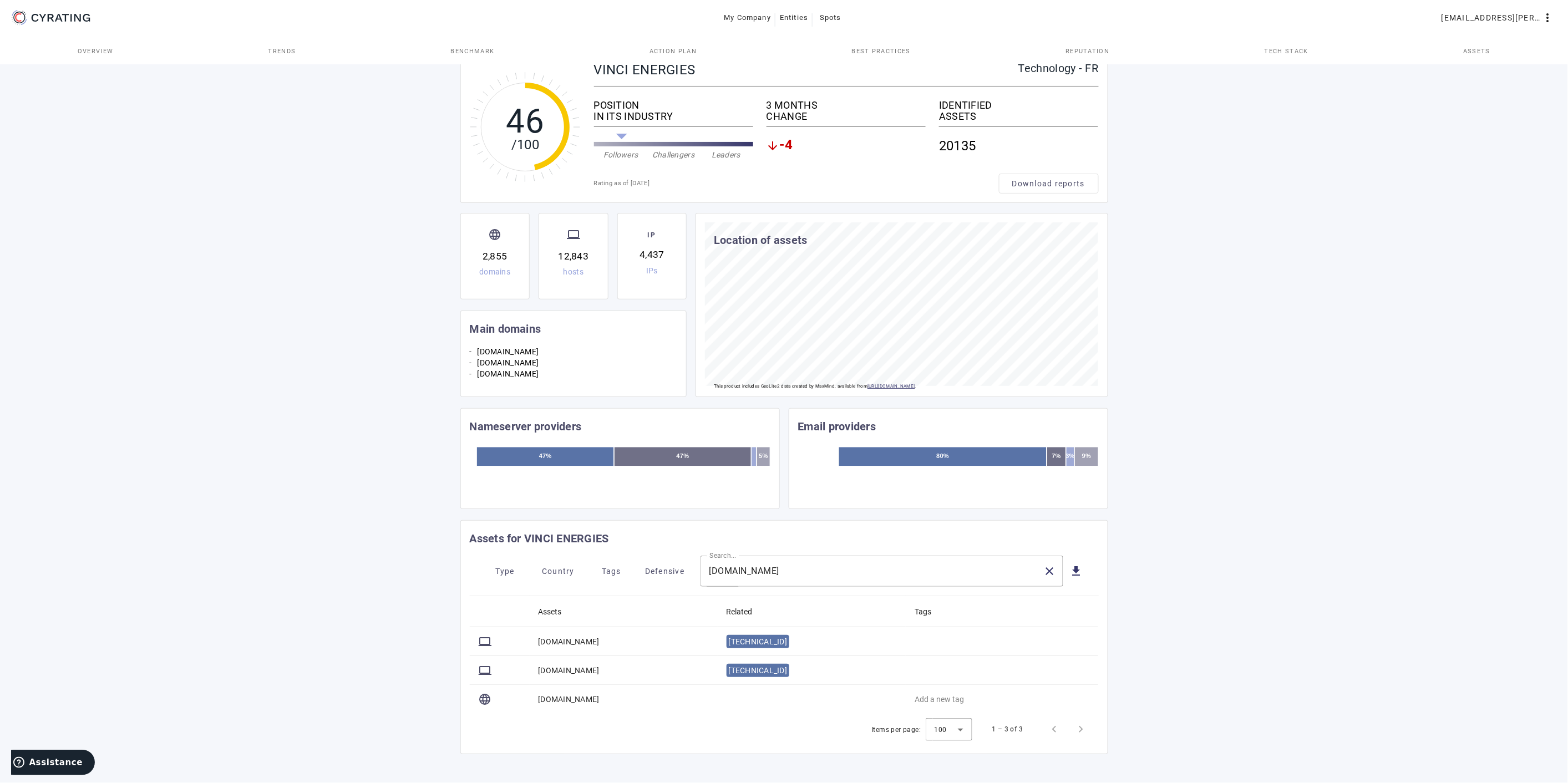
drag, startPoint x: 198, startPoint y: 250, endPoint x: 214, endPoint y: 231, distance: 24.8
click at [197, 249] on div "46 /100 VINCI ENERGIES Technology - FR POSITION IN ITS INDUSTRY Followers Chall…" at bounding box center [784, 402] width 1568 height 759
click at [194, 323] on div "46 /100 VINCI ENERGIES Technology - FR POSITION IN ITS INDUSTRY Followers Chall…" at bounding box center [784, 402] width 1568 height 759
